Goal: Task Accomplishment & Management: Complete application form

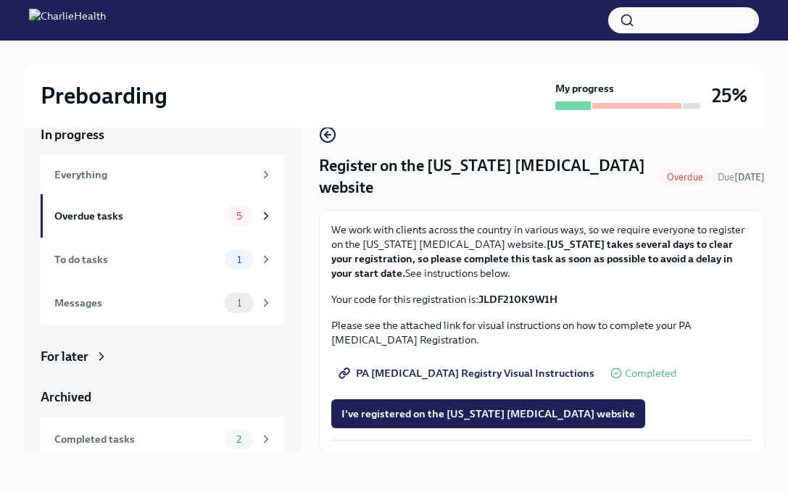
scroll to position [48, 0]
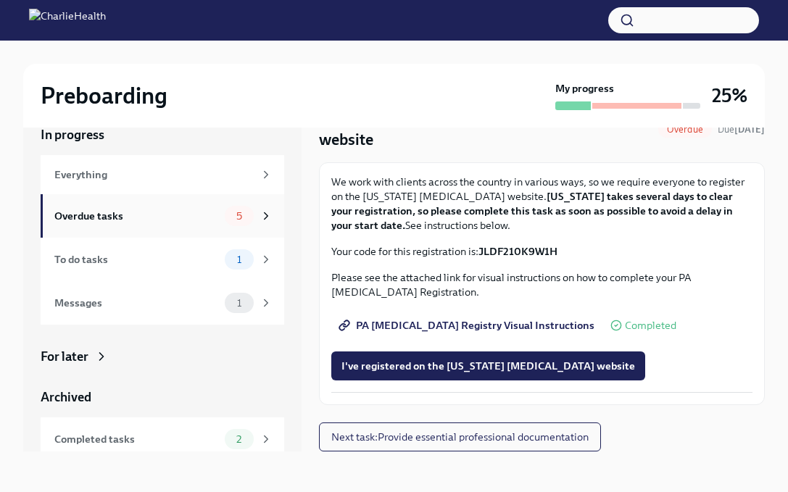
click at [210, 213] on div "Overdue tasks" at bounding box center [136, 216] width 165 height 16
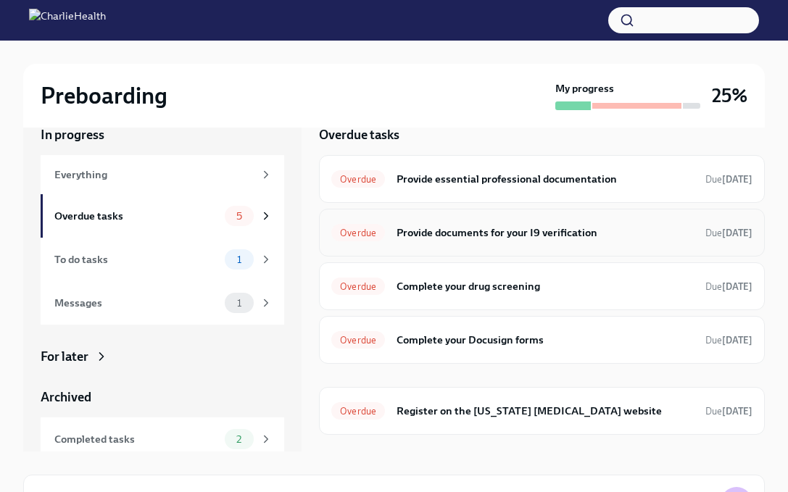
click at [569, 232] on h6 "Provide documents for your I9 verification" at bounding box center [545, 233] width 297 height 16
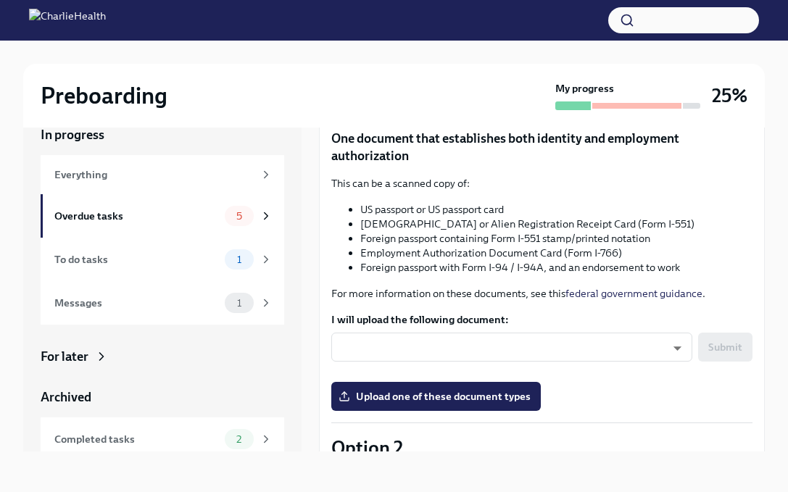
scroll to position [154, 0]
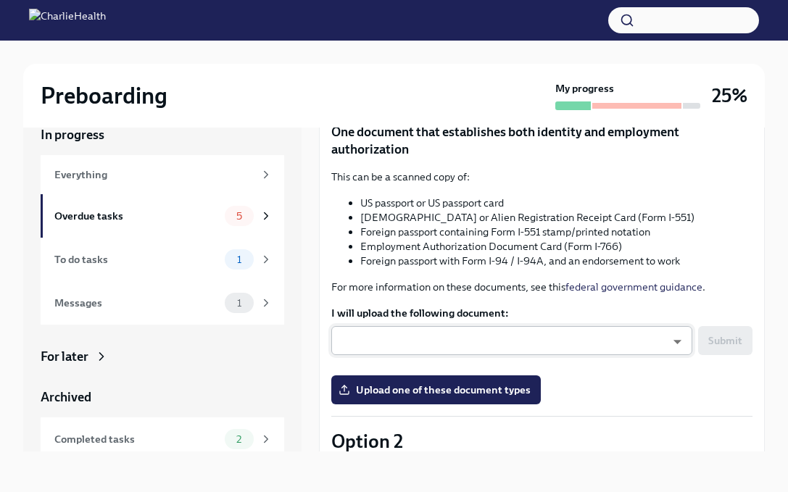
click at [606, 340] on body "Preboarding My progress 25% In progress Everything Overdue tasks 5 To do tasks …" at bounding box center [394, 233] width 788 height 517
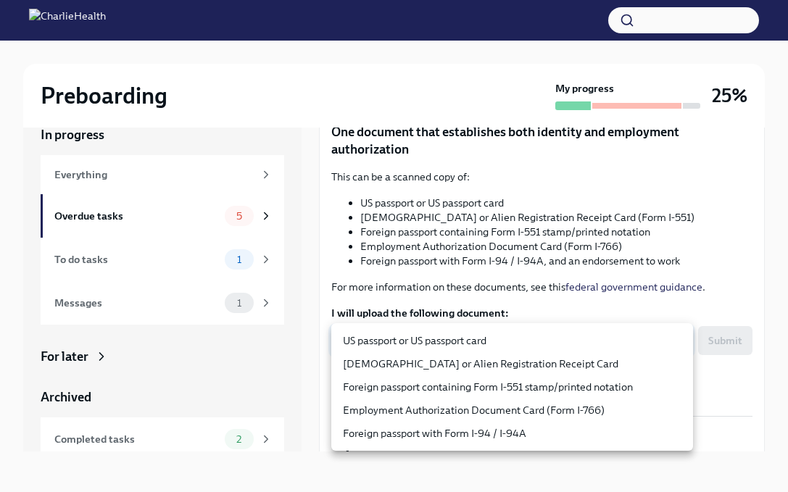
click at [606, 341] on li "US passport or US passport card" at bounding box center [512, 340] width 362 height 23
type input "KnYOjnC8x"
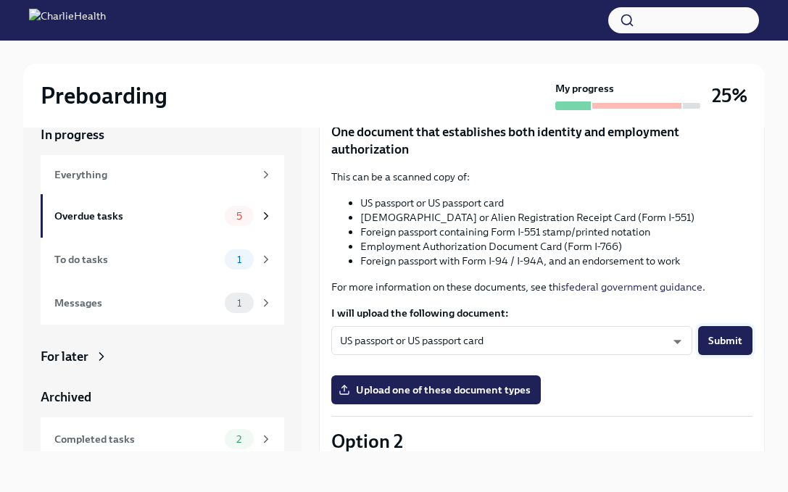
click at [726, 342] on span "Submit" at bounding box center [726, 341] width 34 height 15
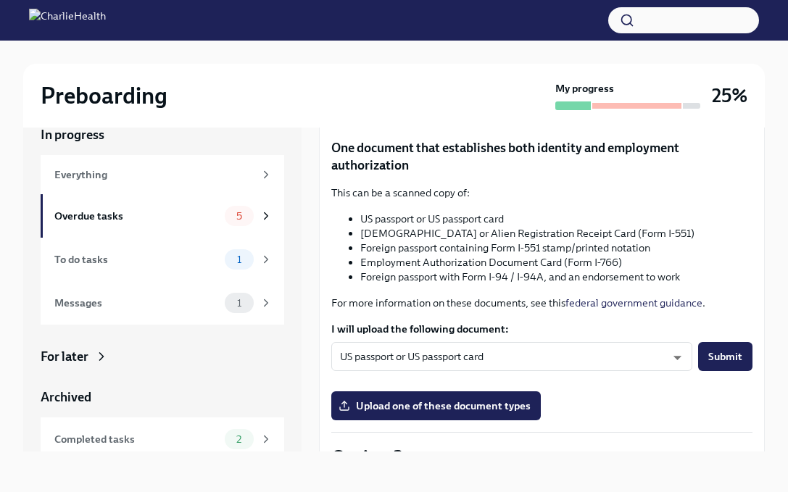
scroll to position [131, 0]
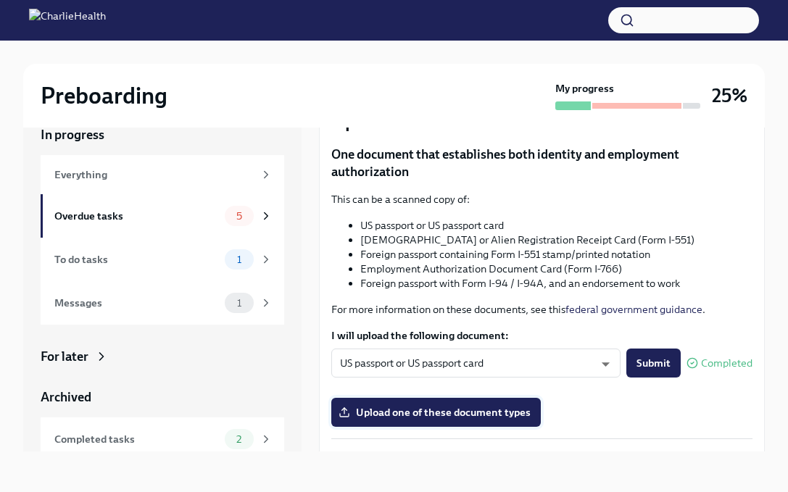
click at [499, 413] on span "Upload one of these document types" at bounding box center [436, 412] width 189 height 15
click at [0, 0] on input "Upload one of these document types" at bounding box center [0, 0] width 0 height 0
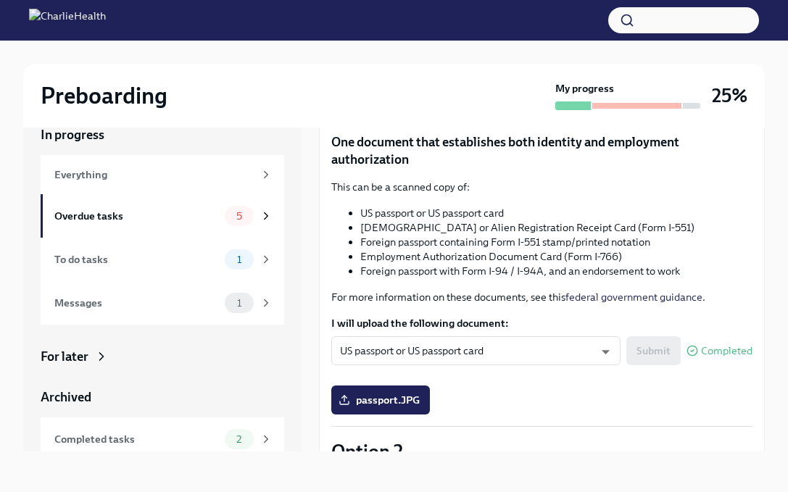
scroll to position [146, 0]
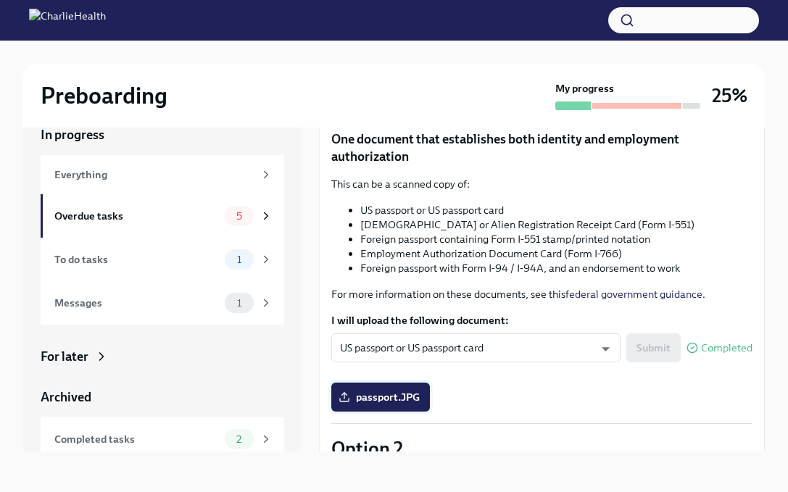
click at [399, 410] on label "passport.JPG" at bounding box center [380, 397] width 99 height 29
click at [0, 0] on input "passport.JPG" at bounding box center [0, 0] width 0 height 0
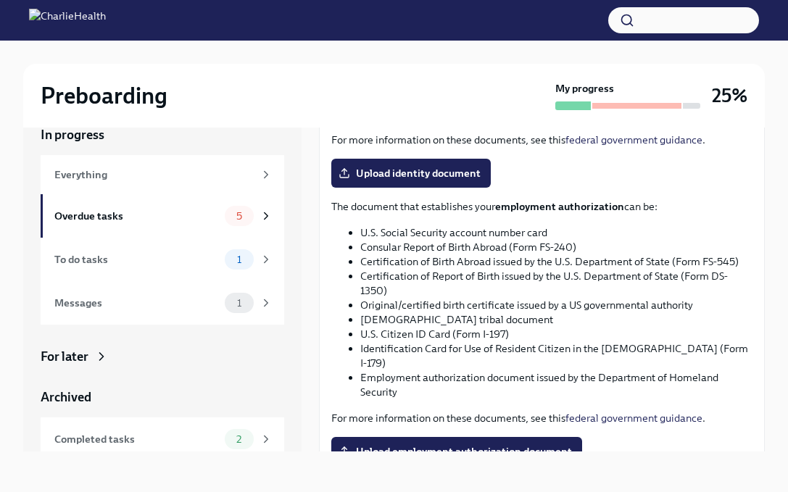
scroll to position [746, 0]
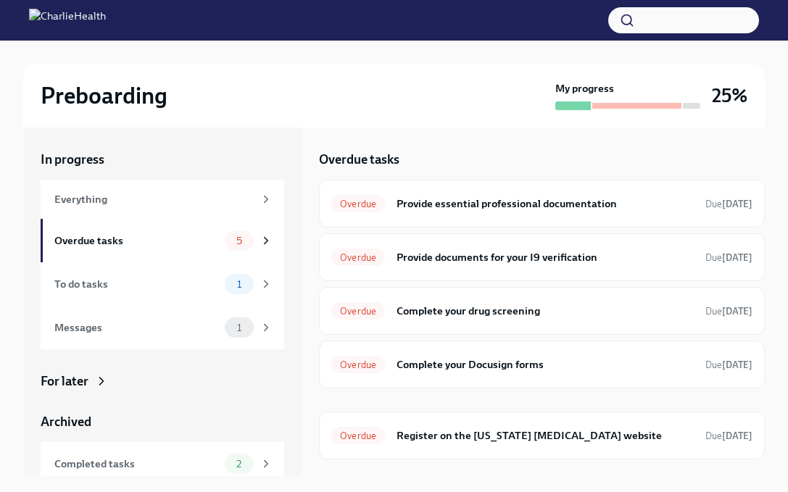
click at [778, 186] on div "Preboarding My progress 25% In progress Everything Overdue tasks 5 To do tasks …" at bounding box center [394, 336] width 788 height 590
click at [400, 94] on div "Preboarding" at bounding box center [295, 95] width 509 height 29
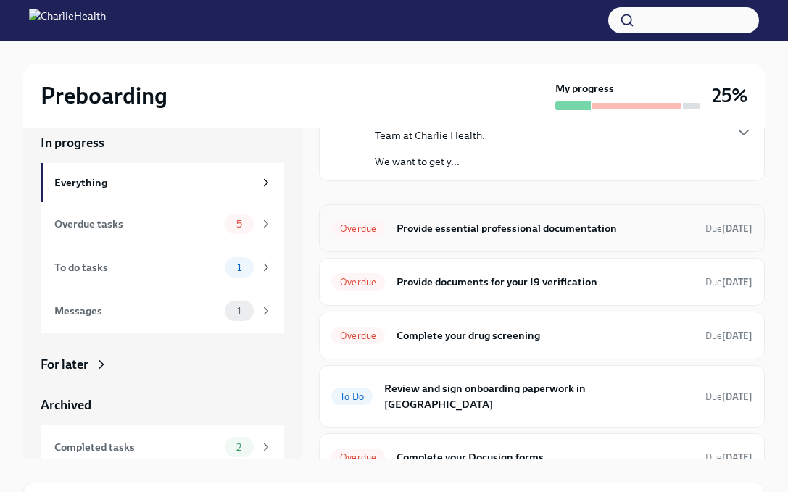
scroll to position [20, 0]
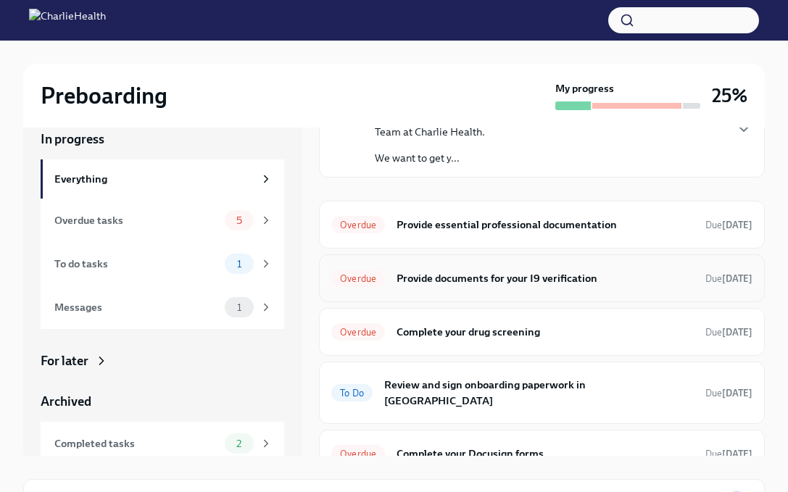
click at [456, 272] on h6 "Provide documents for your I9 verification" at bounding box center [545, 278] width 297 height 16
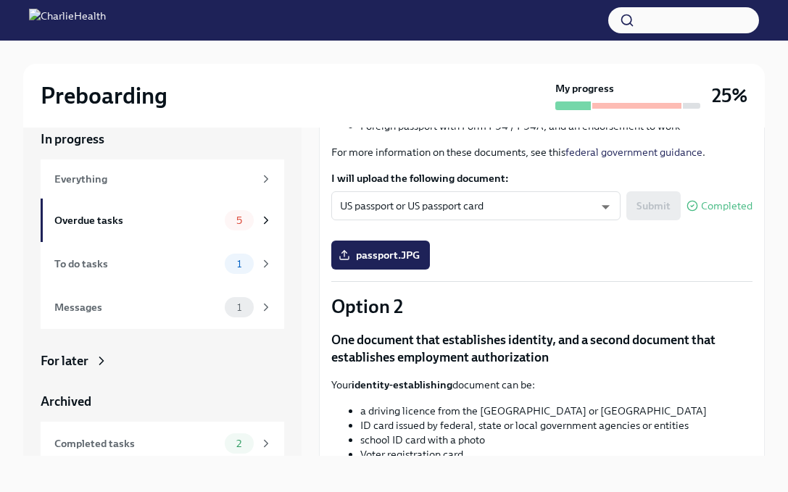
scroll to position [294, 0]
click at [382, 258] on span "passport.JPG" at bounding box center [381, 254] width 78 height 15
click at [0, 0] on input "passport.JPG" at bounding box center [0, 0] width 0 height 0
click at [397, 257] on span "passport.JPG" at bounding box center [381, 254] width 78 height 15
click at [0, 0] on input "passport.JPG" at bounding box center [0, 0] width 0 height 0
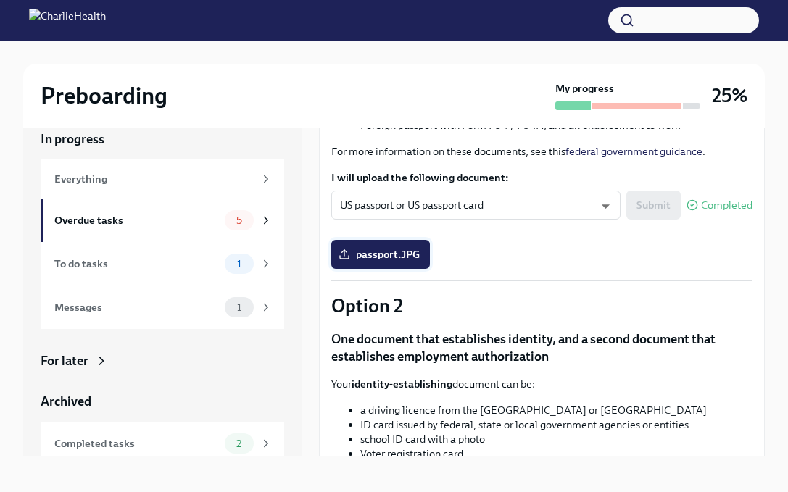
click at [396, 243] on label "passport.JPG" at bounding box center [380, 254] width 99 height 29
click at [0, 0] on input "passport.JPG" at bounding box center [0, 0] width 0 height 0
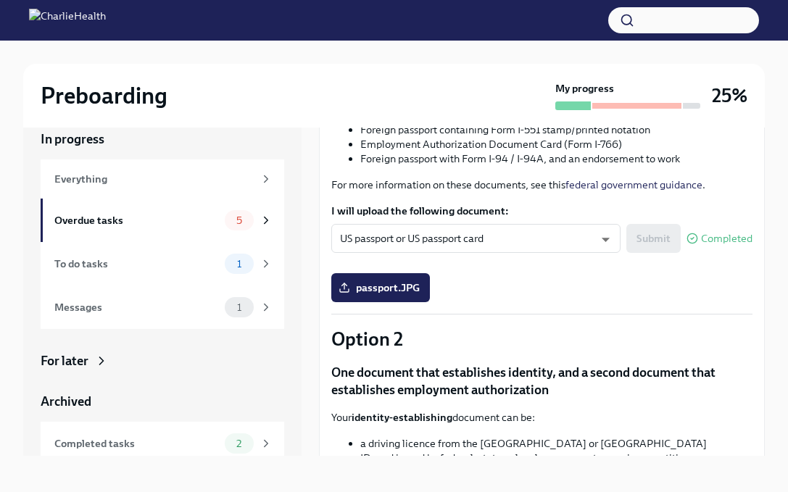
scroll to position [243, 0]
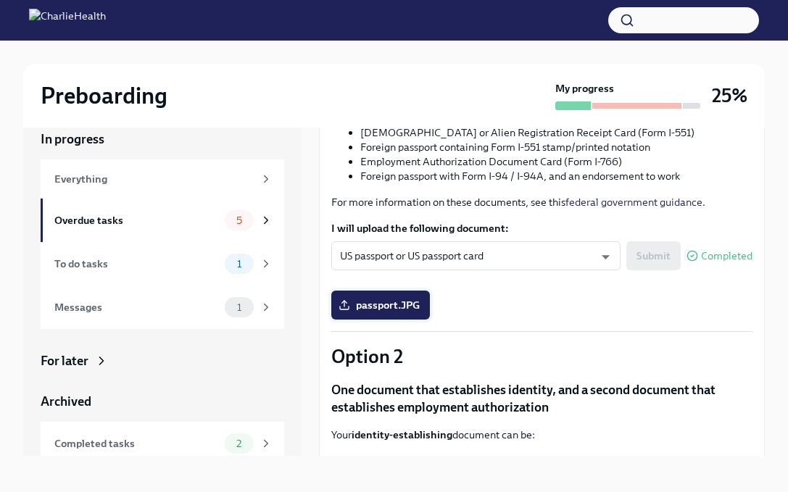
click at [413, 300] on span "passport.JPG" at bounding box center [381, 305] width 78 height 15
click at [0, 0] on input "passport.JPG" at bounding box center [0, 0] width 0 height 0
click at [431, 299] on div "passport.JPG" at bounding box center [541, 305] width 421 height 29
click at [409, 300] on span "passport.JPG" at bounding box center [381, 305] width 78 height 15
click at [0, 0] on input "passport.JPG" at bounding box center [0, 0] width 0 height 0
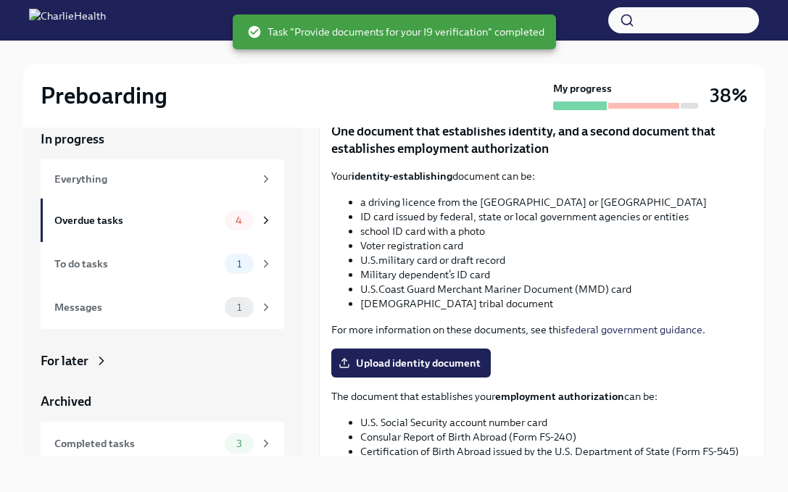
scroll to position [746, 0]
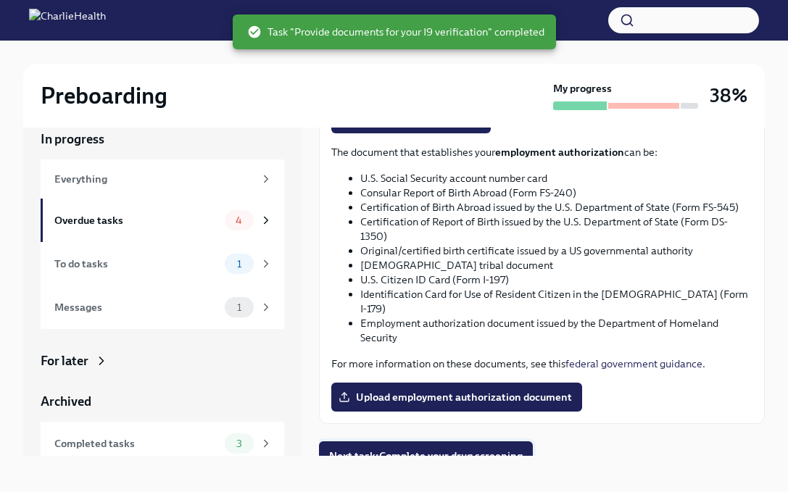
click at [478, 449] on span "Next task : Complete your drug screening" at bounding box center [426, 456] width 194 height 15
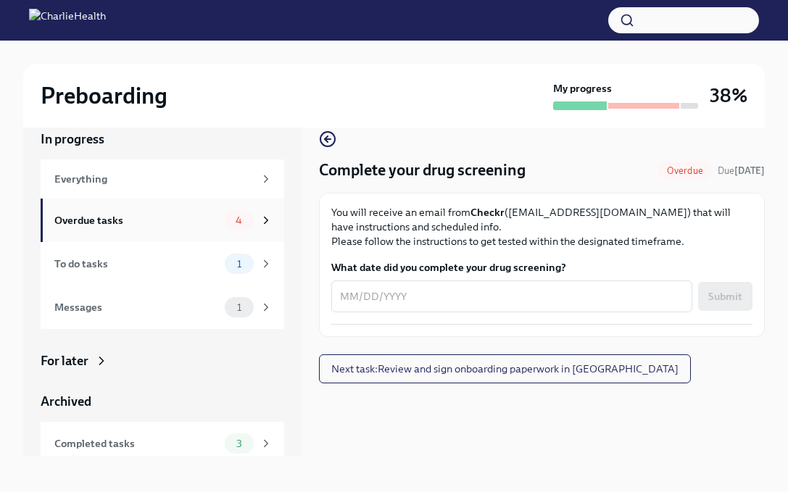
click at [234, 213] on div "4" at bounding box center [239, 220] width 29 height 20
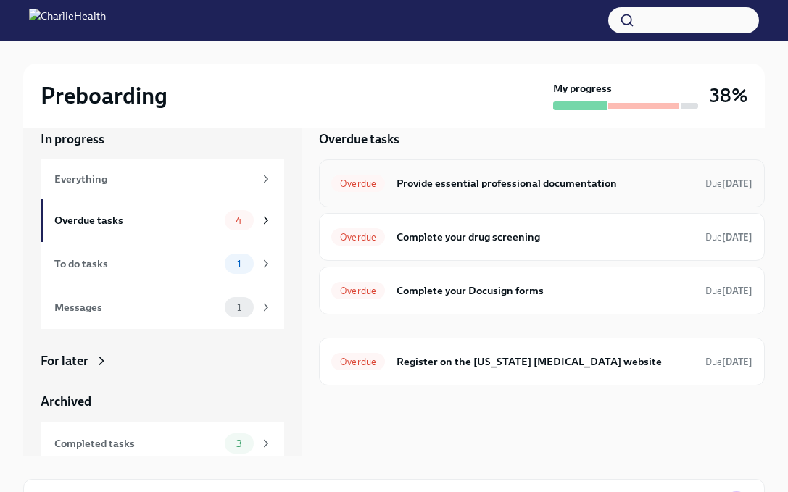
click at [611, 191] on h6 "Provide essential professional documentation" at bounding box center [545, 183] width 297 height 16
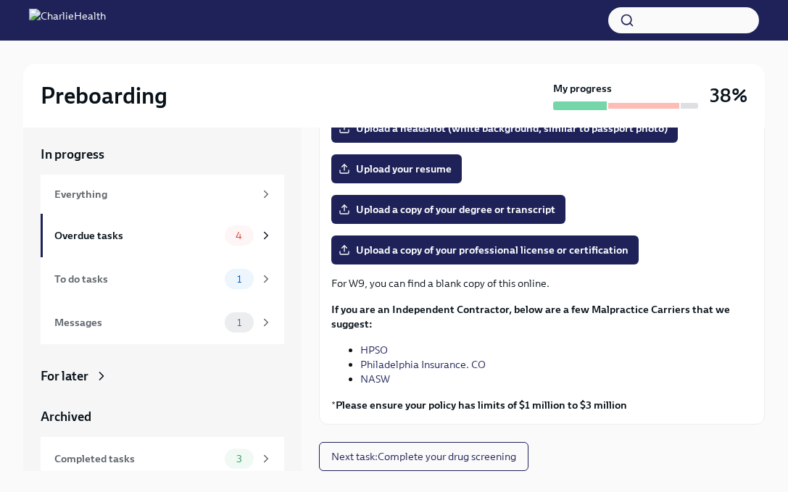
scroll to position [1, 0]
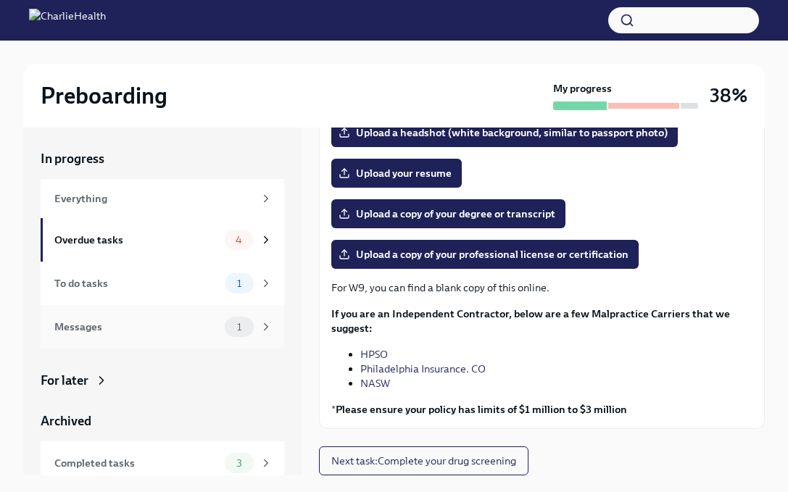
click at [236, 305] on div "Messages 1" at bounding box center [163, 327] width 244 height 44
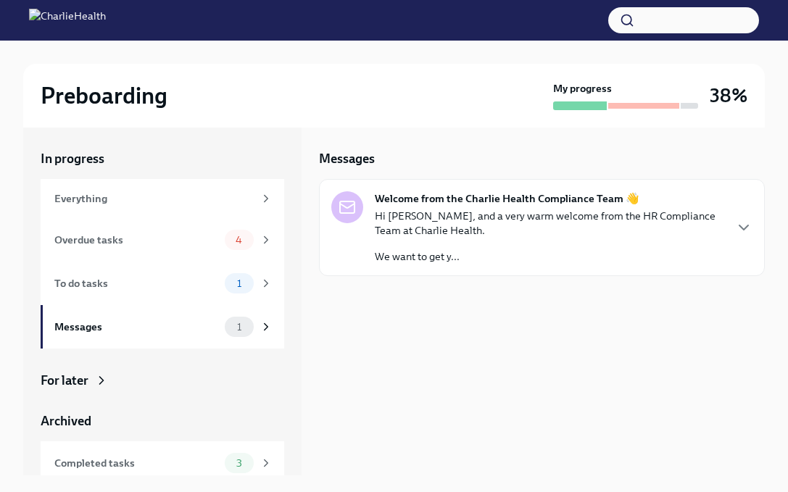
click at [418, 257] on p "We want to get y..." at bounding box center [549, 256] width 349 height 15
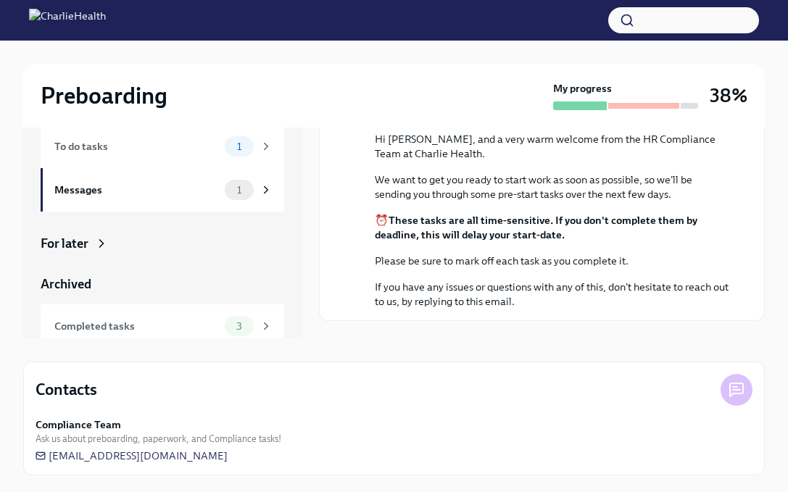
scroll to position [139, 0]
click at [205, 156] on div "To do tasks 1" at bounding box center [163, 146] width 244 height 44
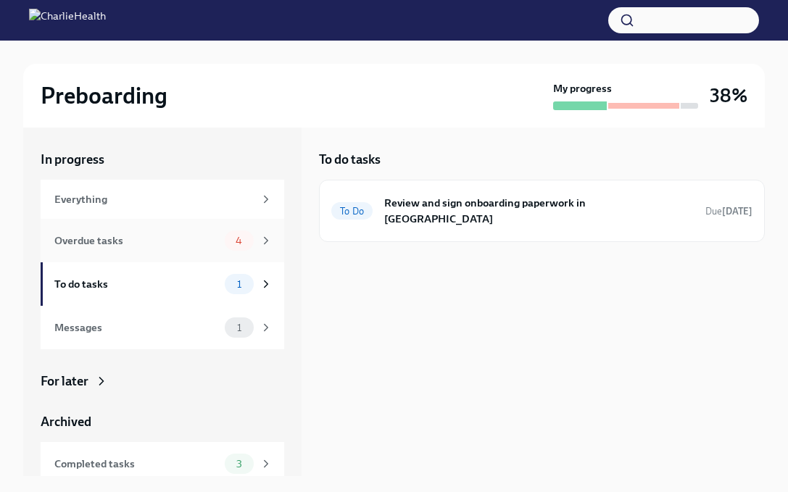
click at [197, 244] on div "Overdue tasks" at bounding box center [136, 241] width 165 height 16
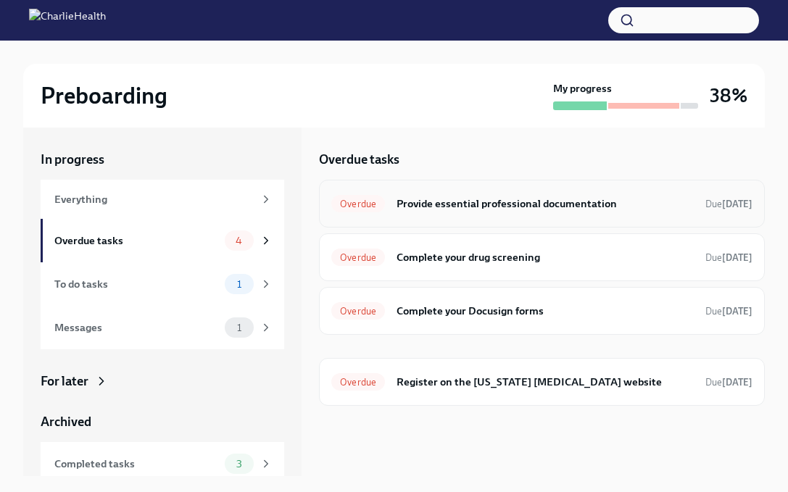
click at [579, 212] on div "Overdue Provide essential professional documentation Due 3 days ago" at bounding box center [541, 203] width 421 height 23
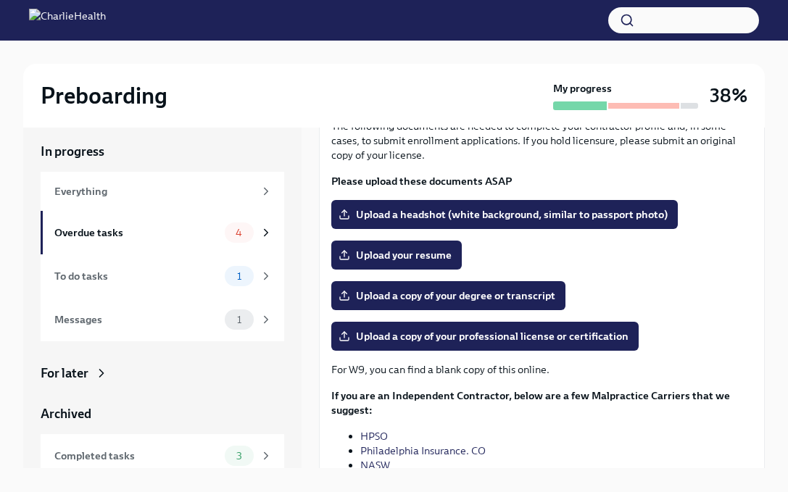
scroll to position [25, 0]
